Goal: Register for event/course

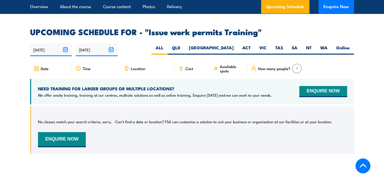
scroll to position [810, 0]
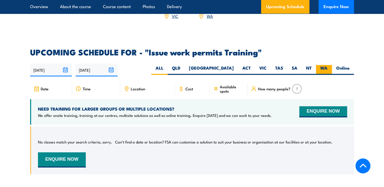
click at [323, 65] on label "WA" at bounding box center [324, 70] width 16 height 10
click at [328, 65] on input "WA" at bounding box center [329, 66] width 3 height 3
radio input "true"
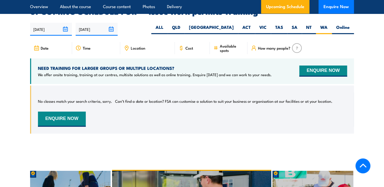
scroll to position [850, 0]
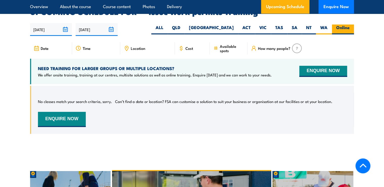
drag, startPoint x: 344, startPoint y: 19, endPoint x: 342, endPoint y: 22, distance: 3.2
click at [344, 25] on label "Online" at bounding box center [343, 30] width 22 height 10
click at [350, 25] on input "Online" at bounding box center [351, 26] width 3 height 3
radio input "true"
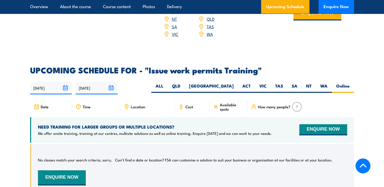
scroll to position [789, 0]
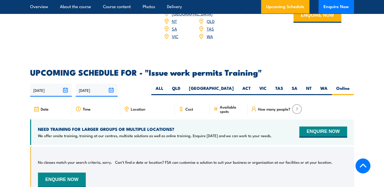
click at [112, 84] on input "[DATE]" at bounding box center [97, 90] width 42 height 13
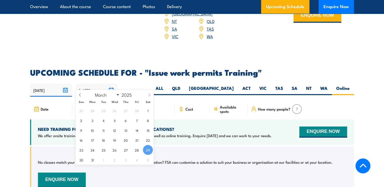
click at [150, 94] on icon at bounding box center [150, 94] width 2 height 3
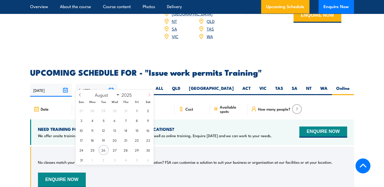
click at [150, 95] on icon at bounding box center [149, 95] width 4 height 4
select select "8"
click at [103, 150] on span "30" at bounding box center [104, 150] width 10 height 10
type input "[DATE]"
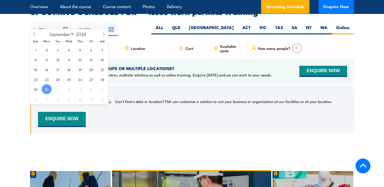
click at [64, 23] on input "[DATE]" at bounding box center [51, 29] width 42 height 13
click at [103, 32] on icon at bounding box center [104, 34] width 4 height 4
select select "11"
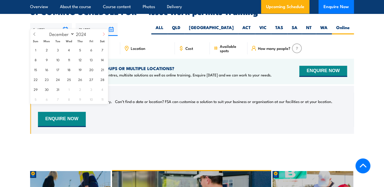
click at [103, 32] on icon at bounding box center [104, 34] width 4 height 4
type input "2025"
click at [103, 32] on icon at bounding box center [104, 34] width 4 height 4
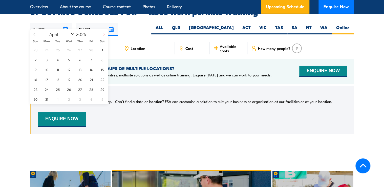
click at [103, 32] on icon at bounding box center [104, 34] width 4 height 4
click at [103, 34] on icon at bounding box center [104, 34] width 4 height 4
select select "7"
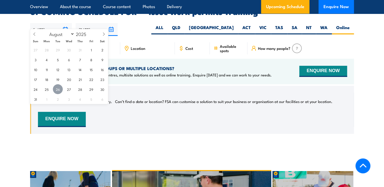
click at [57, 89] on span "26" at bounding box center [58, 89] width 10 height 10
type input "[DATE]"
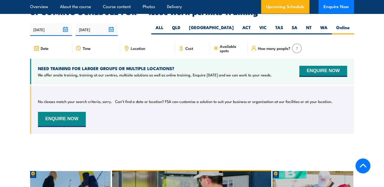
click at [215, 47] on icon at bounding box center [215, 48] width 0 height 3
click at [85, 46] on span "Time" at bounding box center [87, 48] width 8 height 4
click at [125, 46] on icon at bounding box center [127, 49] width 6 height 6
click at [324, 25] on label "WA" at bounding box center [324, 30] width 16 height 10
click at [328, 25] on input "WA" at bounding box center [329, 26] width 3 height 3
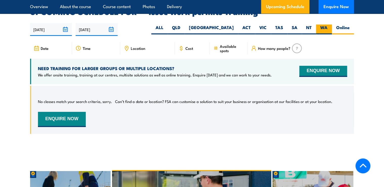
radio input "true"
